Goal: Task Accomplishment & Management: Use online tool/utility

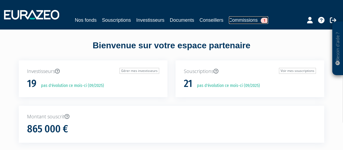
click at [244, 20] on link "Commissions 1" at bounding box center [248, 19] width 39 height 7
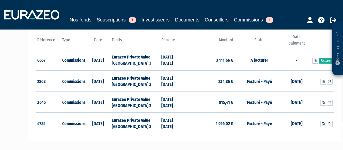
scroll to position [78, 0]
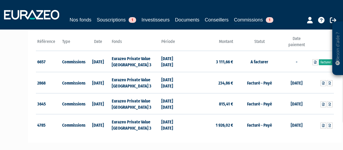
click at [326, 62] on link "Facturer" at bounding box center [326, 62] width 14 height 6
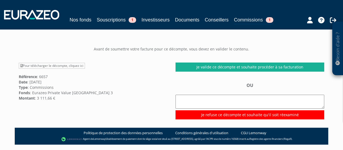
scroll to position [42, 0]
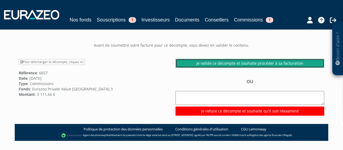
click at [260, 62] on link "Je valide ce décompte et souhaite procéder à sa facturation" at bounding box center [249, 63] width 149 height 9
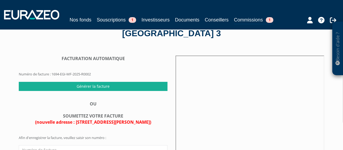
scroll to position [30, 0]
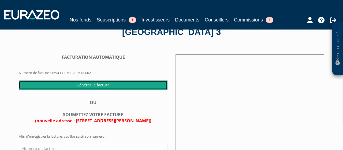
click at [112, 86] on input "Générer la facture" at bounding box center [93, 84] width 149 height 9
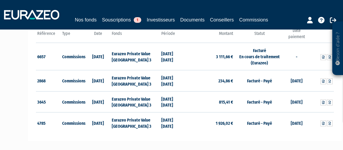
scroll to position [95, 0]
